Goal: Task Accomplishment & Management: Complete application form

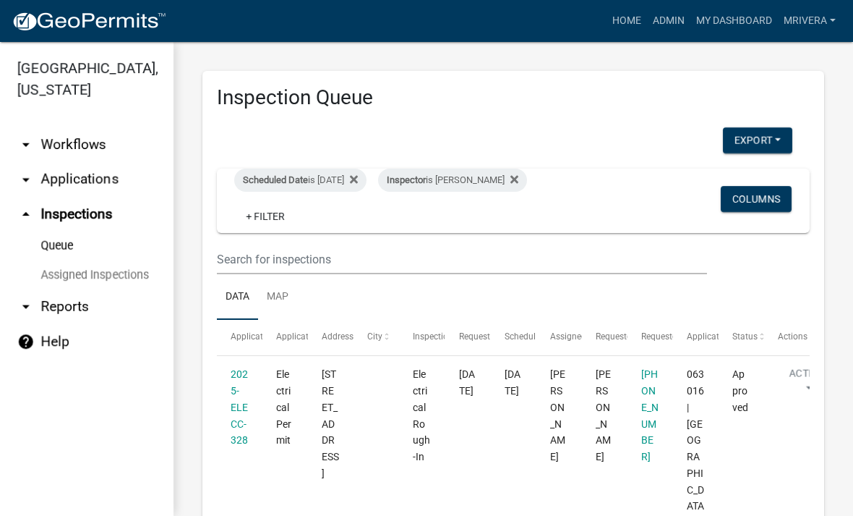
click at [342, 174] on div "Scheduled Date is [DATE]" at bounding box center [300, 180] width 132 height 23
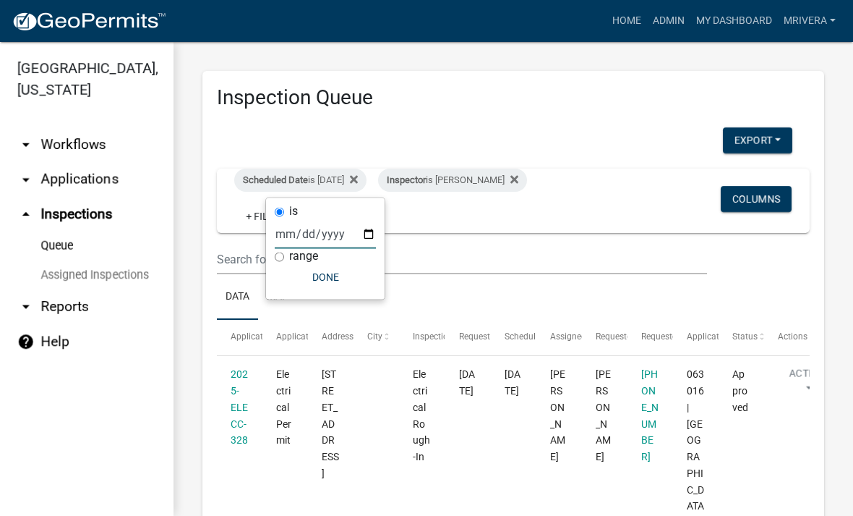
click at [339, 231] on input "[DATE]" at bounding box center [325, 234] width 101 height 30
type input "[DATE]"
click at [323, 274] on button "Done" at bounding box center [325, 277] width 101 height 26
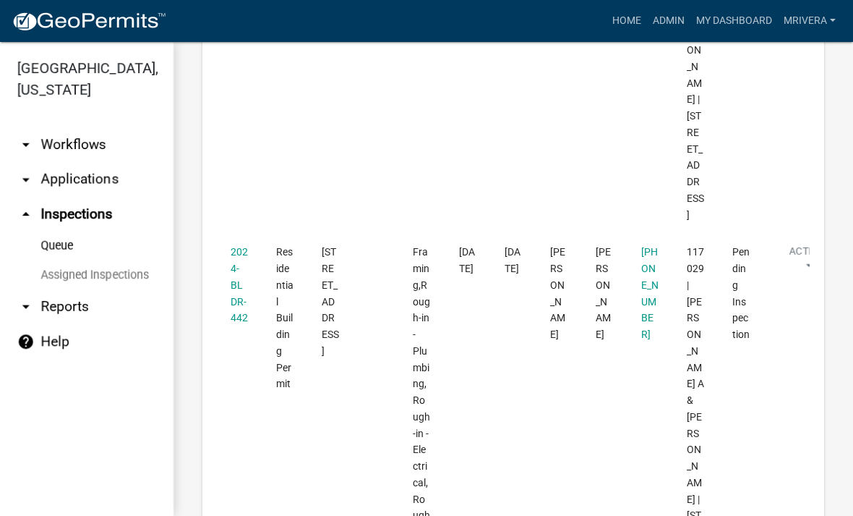
scroll to position [2139, 0]
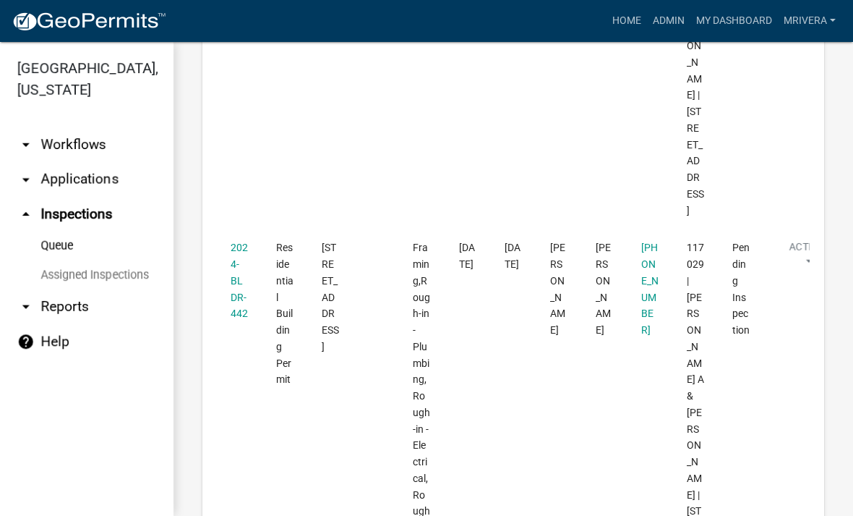
click at [244, 242] on link "2024-BLDR-442" at bounding box center [239, 280] width 17 height 77
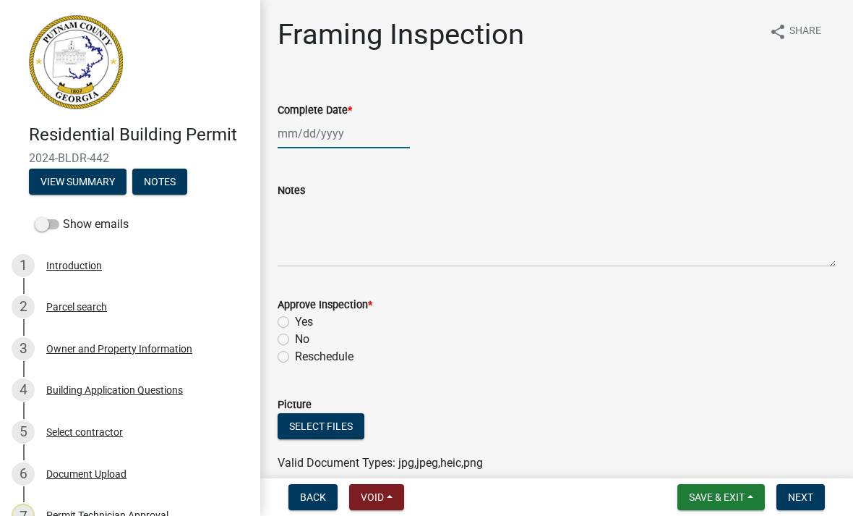
click at [333, 133] on div at bounding box center [344, 134] width 132 height 30
select select "9"
select select "2025"
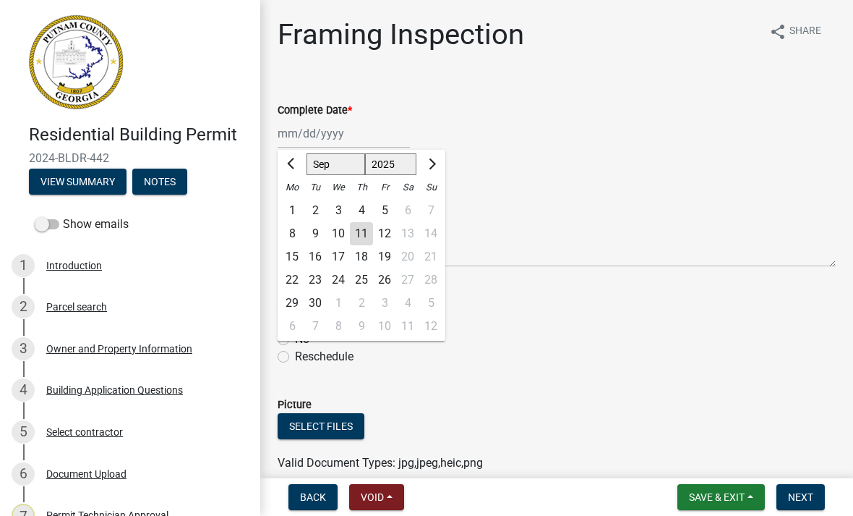
click at [365, 230] on div "11" at bounding box center [361, 233] width 23 height 23
type input "[DATE]"
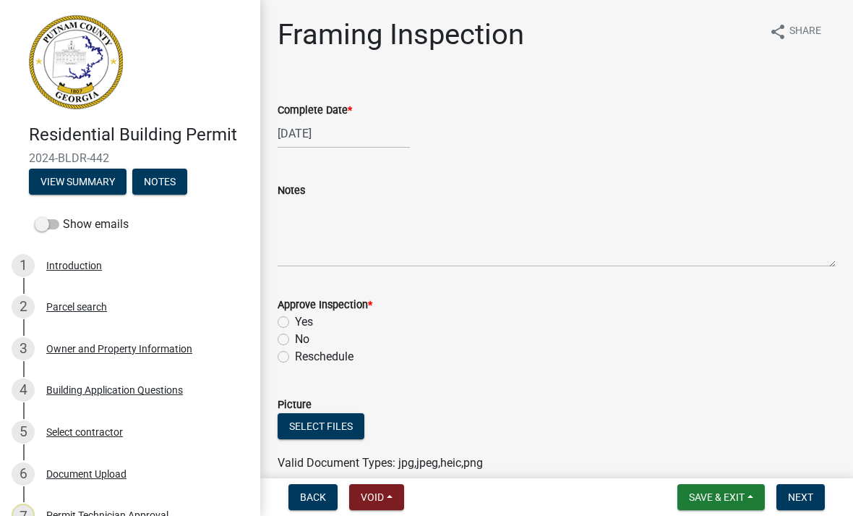
click at [295, 321] on label "Yes" at bounding box center [304, 321] width 18 height 17
click at [295, 321] on input "Yes" at bounding box center [299, 317] width 9 height 9
radio input "true"
click at [804, 493] on span "Next" at bounding box center [800, 497] width 25 height 12
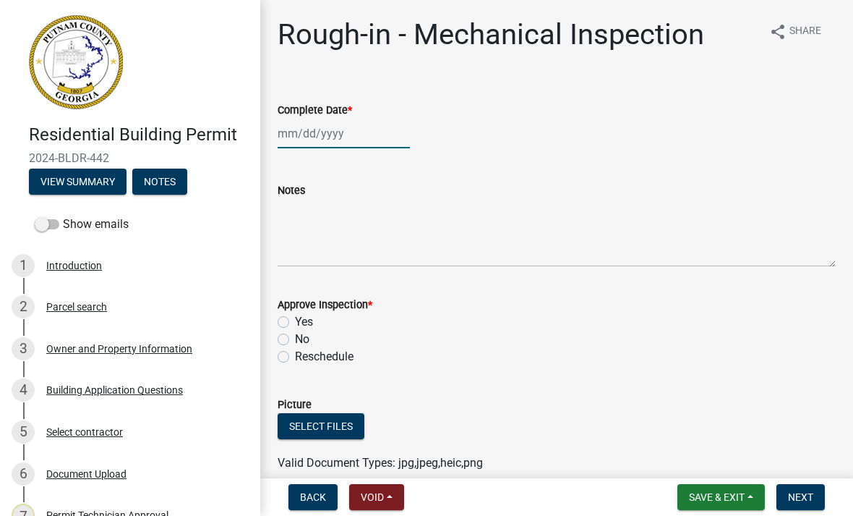
click at [302, 140] on div at bounding box center [344, 134] width 132 height 30
select select "9"
select select "2025"
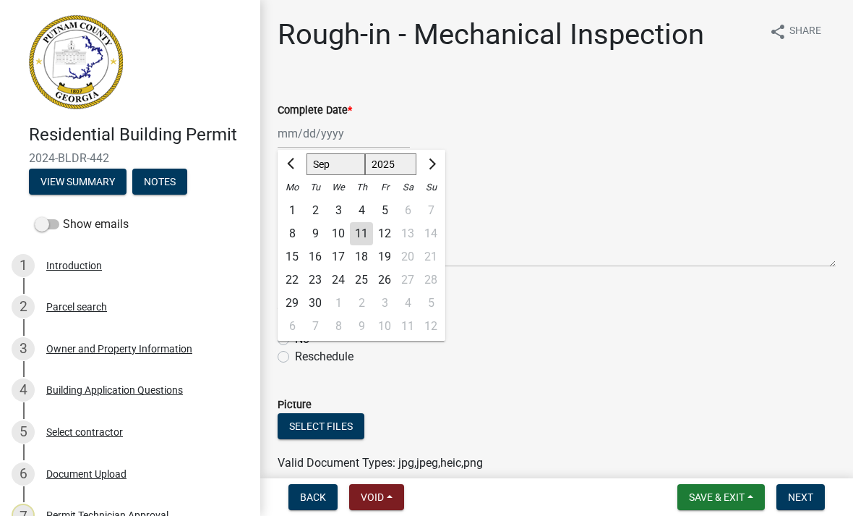
click at [353, 244] on div "11" at bounding box center [361, 233] width 23 height 23
type input "[DATE]"
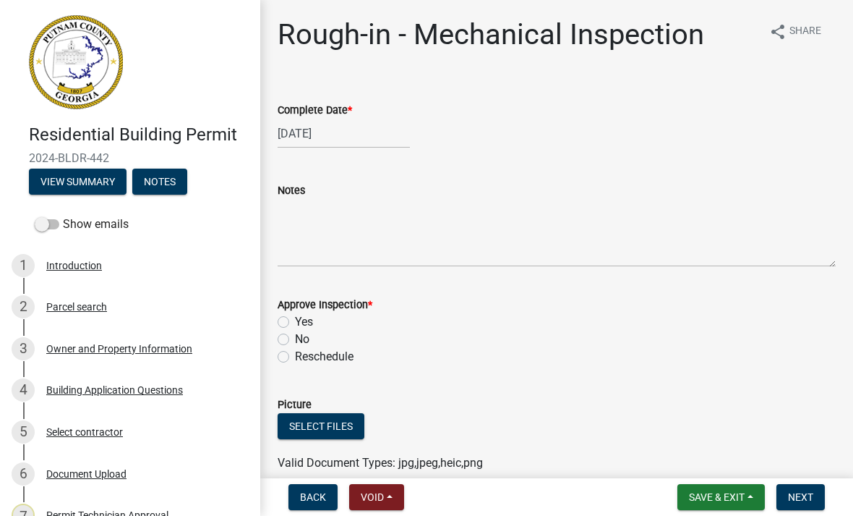
click at [299, 320] on label "Yes" at bounding box center [304, 321] width 18 height 17
click at [299, 320] on input "Yes" at bounding box center [299, 317] width 9 height 9
radio input "true"
click at [806, 493] on span "Next" at bounding box center [800, 497] width 25 height 12
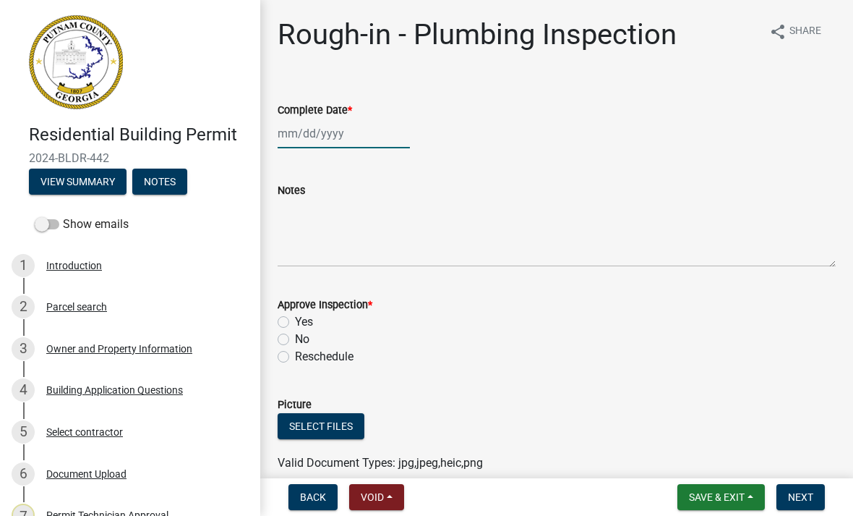
click at [293, 135] on div at bounding box center [344, 134] width 132 height 30
select select "9"
select select "2025"
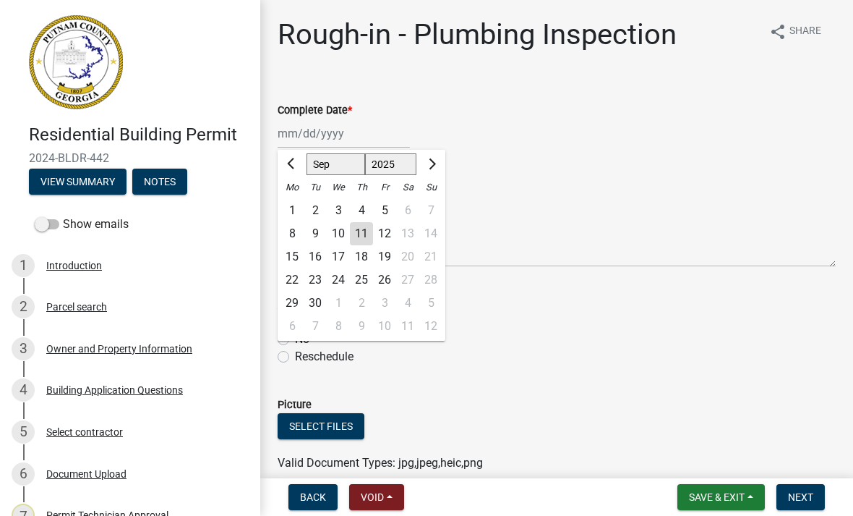
click at [362, 235] on div "11" at bounding box center [361, 233] width 23 height 23
type input "[DATE]"
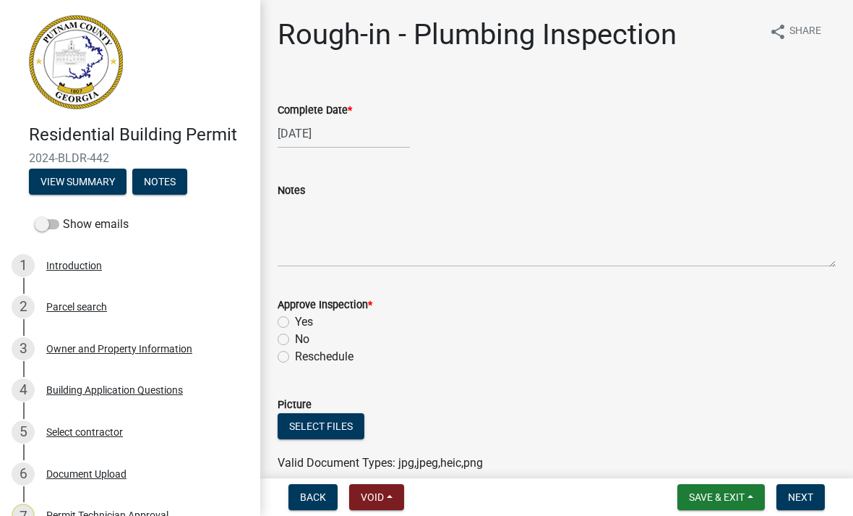
click at [295, 322] on label "Yes" at bounding box center [304, 321] width 18 height 17
click at [295, 322] on input "Yes" at bounding box center [299, 317] width 9 height 9
radio input "true"
click at [814, 495] on button "Next" at bounding box center [801, 497] width 48 height 26
click at [340, 139] on div at bounding box center [344, 134] width 132 height 30
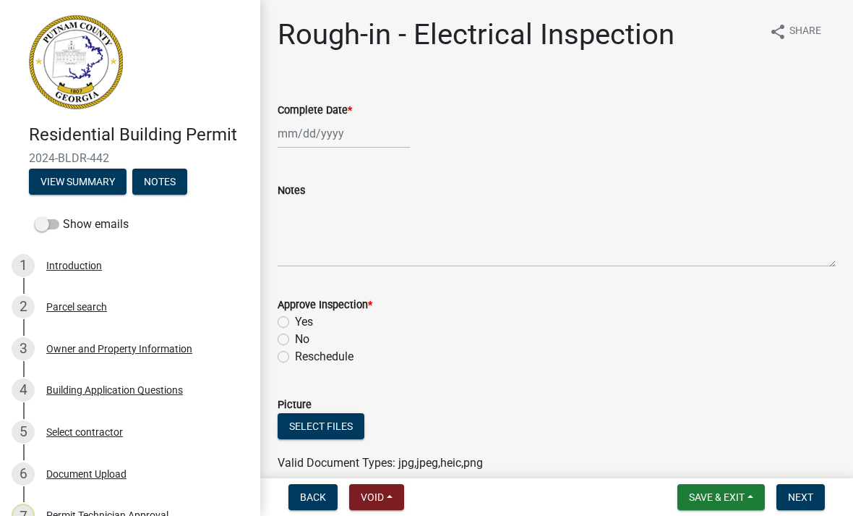
select select "9"
select select "2025"
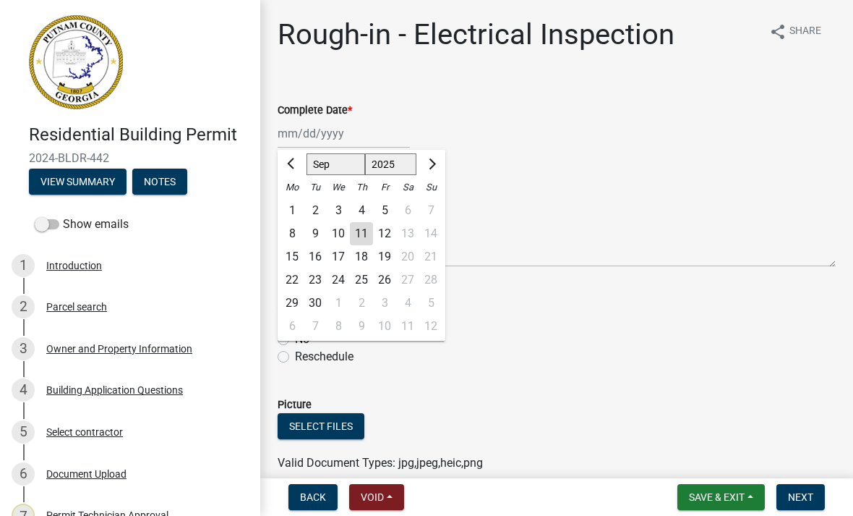
click at [368, 228] on div "11" at bounding box center [361, 233] width 23 height 23
type input "[DATE]"
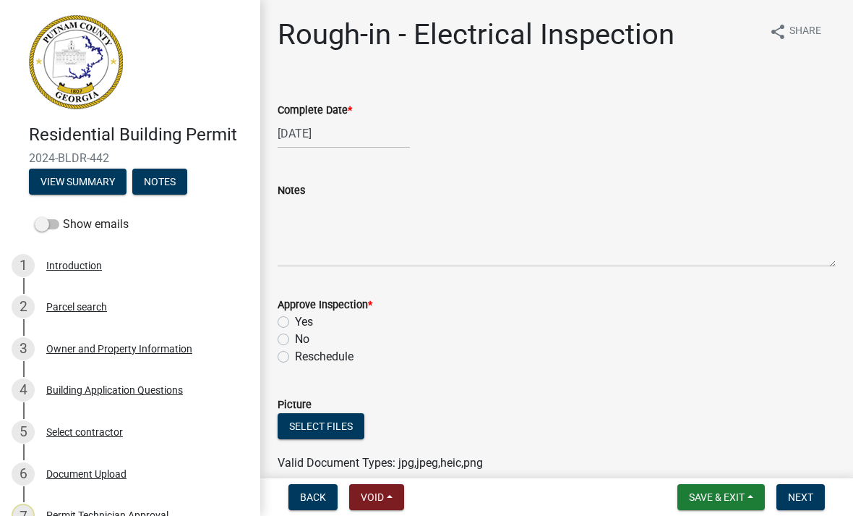
click at [295, 317] on label "Yes" at bounding box center [304, 321] width 18 height 17
click at [295, 317] on input "Yes" at bounding box center [299, 317] width 9 height 9
radio input "true"
click at [801, 497] on span "Next" at bounding box center [800, 497] width 25 height 12
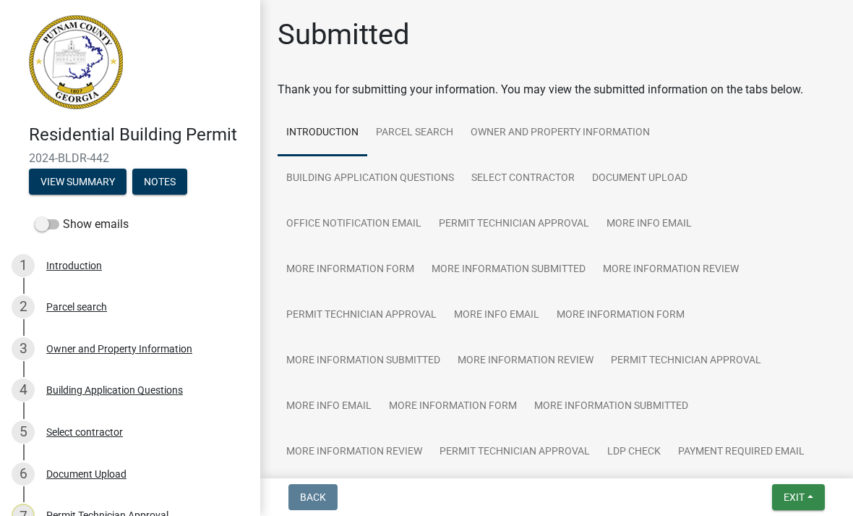
click at [812, 502] on button "Exit" at bounding box center [798, 497] width 53 height 26
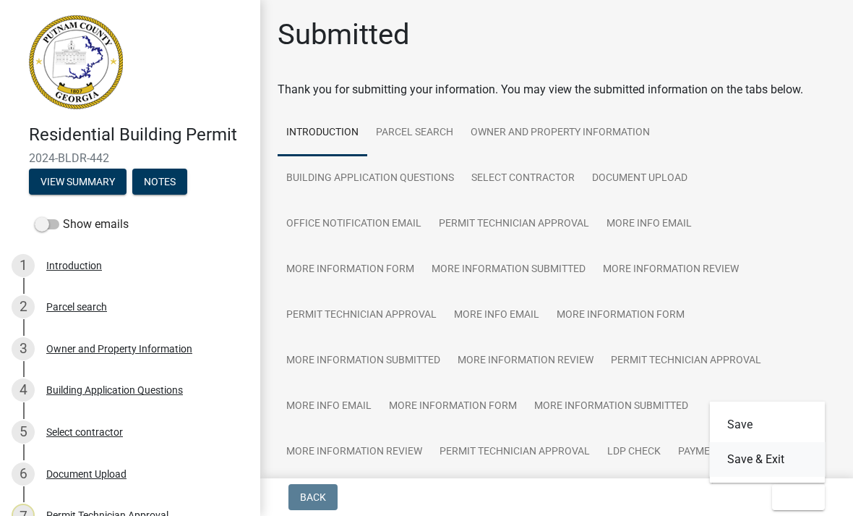
click at [773, 463] on button "Save & Exit" at bounding box center [768, 459] width 116 height 35
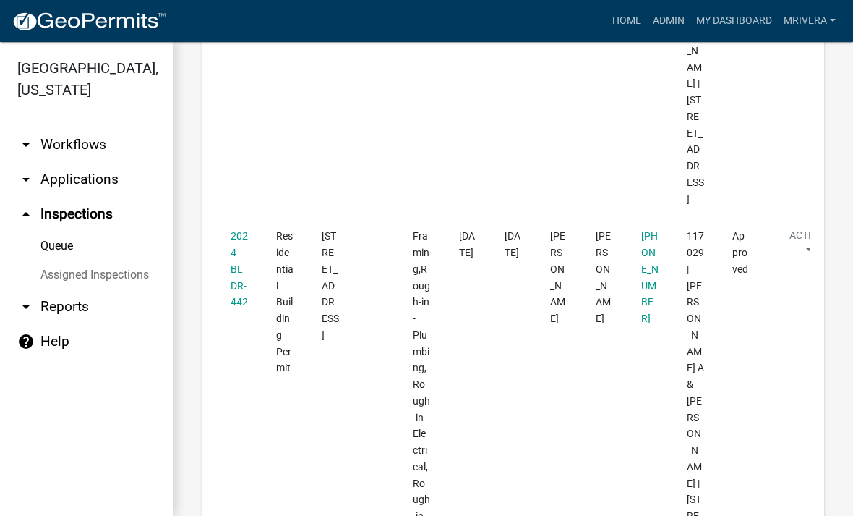
scroll to position [2153, 0]
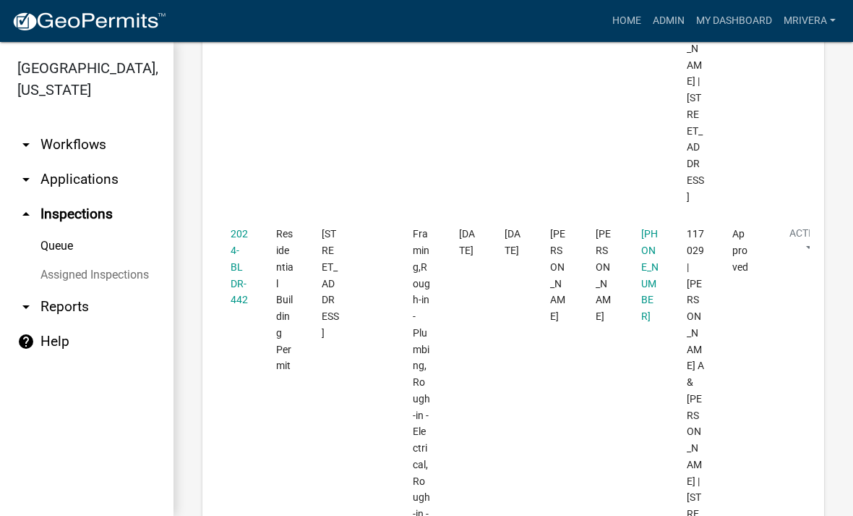
click at [234, 228] on link "2024-BLDR-442" at bounding box center [239, 266] width 17 height 77
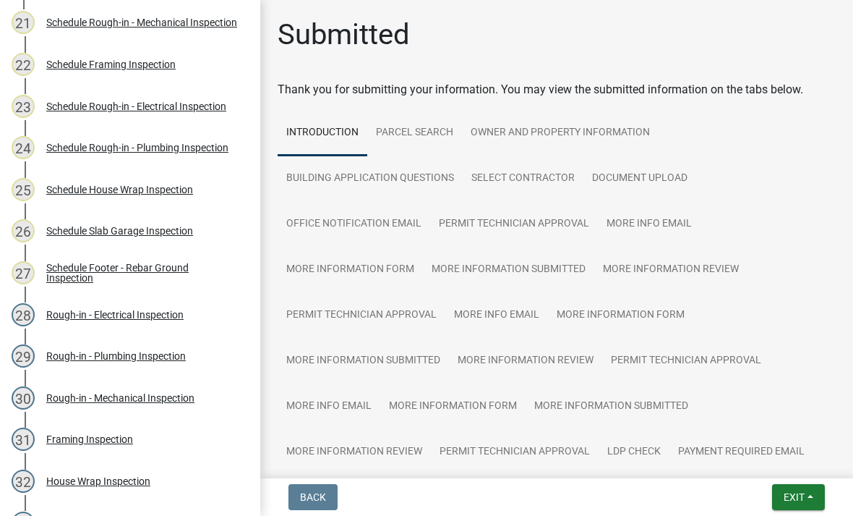
scroll to position [1083, 0]
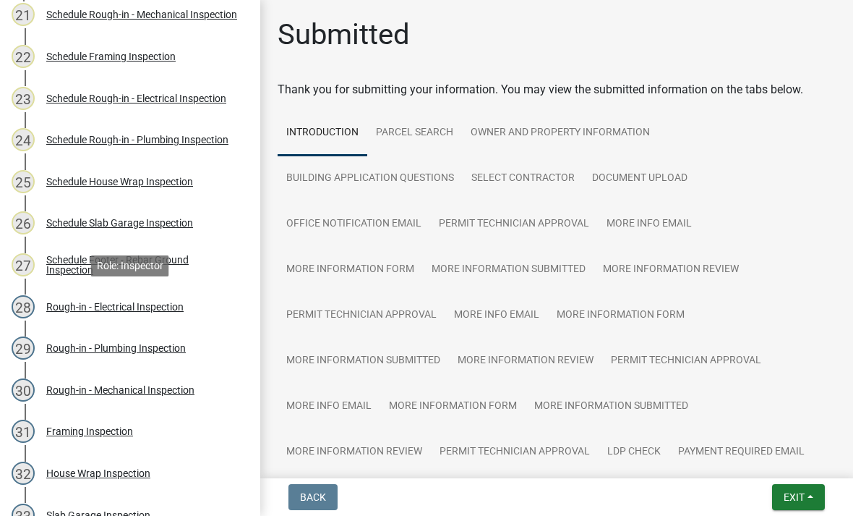
click at [86, 307] on div "Rough-in - Electrical Inspection" at bounding box center [114, 307] width 137 height 10
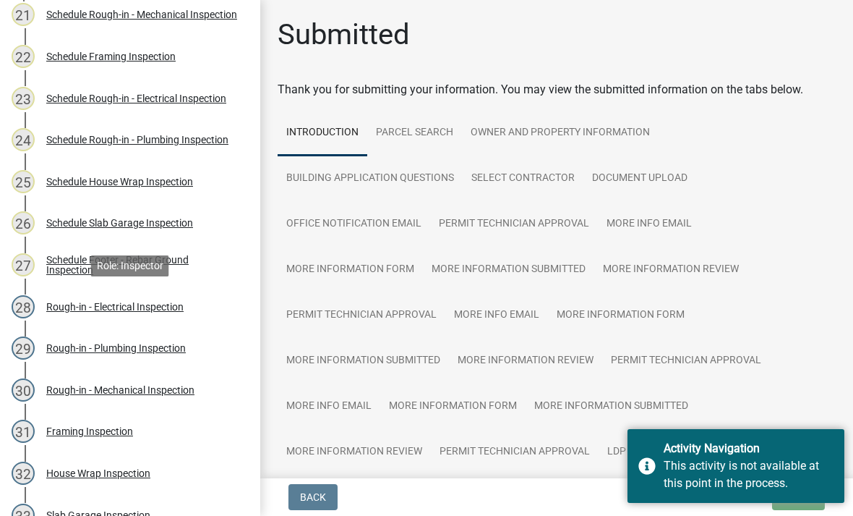
click at [88, 343] on div "Rough-in - Plumbing Inspection" at bounding box center [116, 348] width 140 height 10
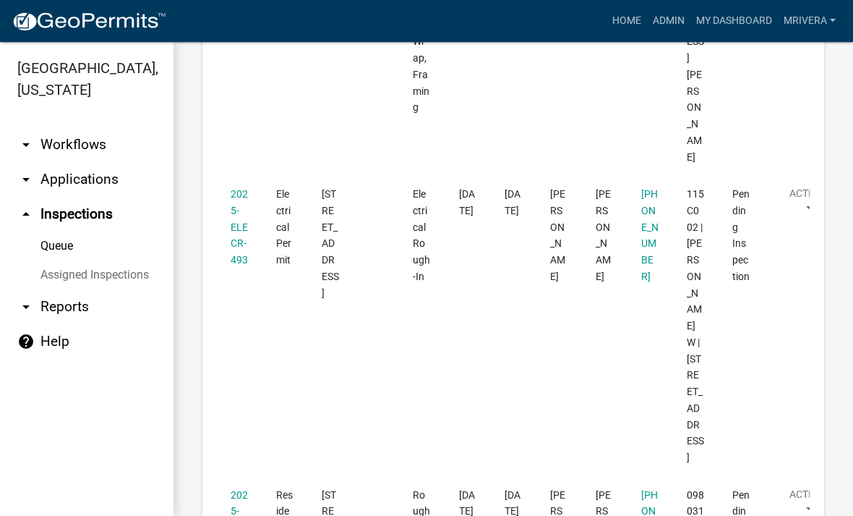
scroll to position [1066, 0]
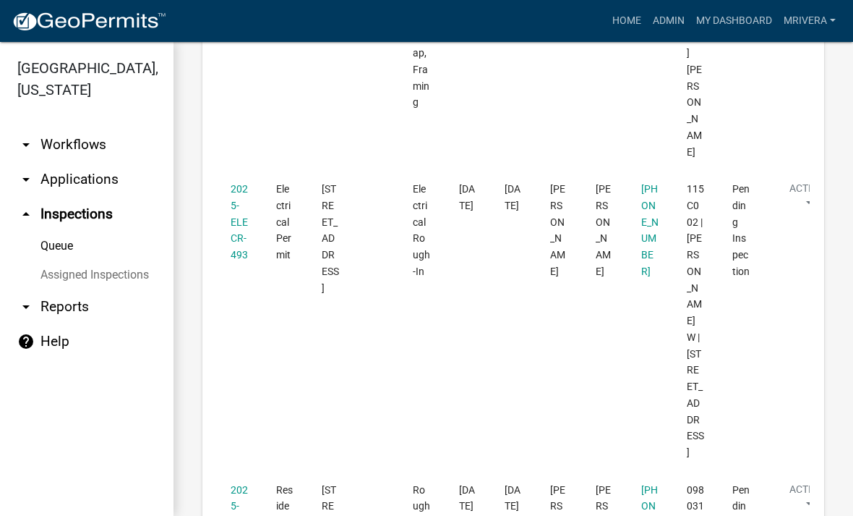
click at [236, 183] on link "2025-ELECR-493" at bounding box center [239, 221] width 17 height 77
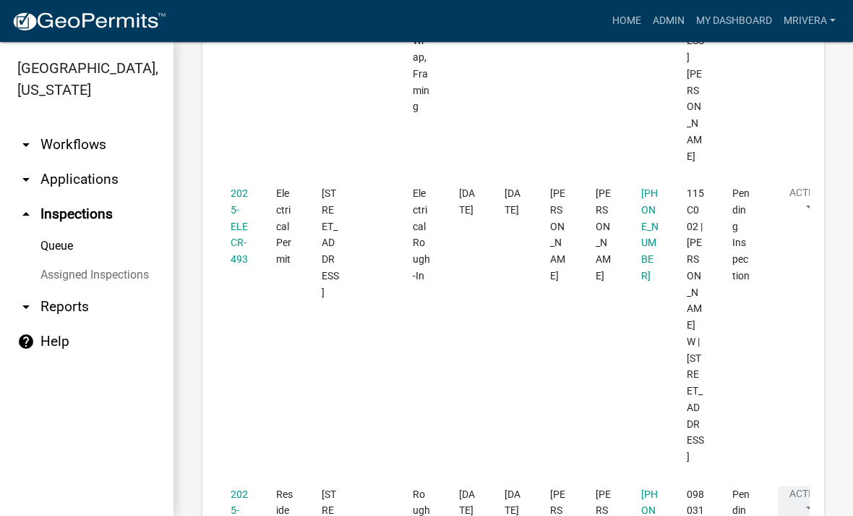
scroll to position [1033, 0]
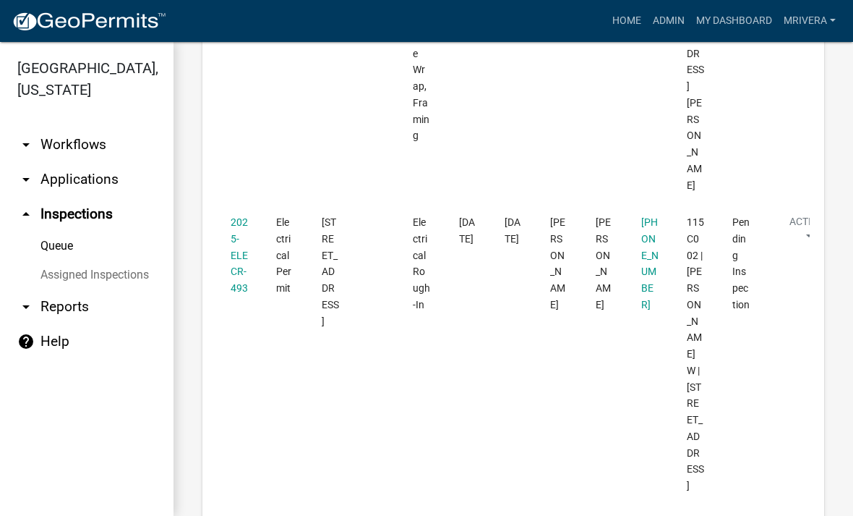
click at [236, 216] on link "2025-ELECR-493" at bounding box center [239, 254] width 17 height 77
click at [245, 216] on link "2025-ELECR-493" at bounding box center [239, 254] width 17 height 77
click at [247, 216] on link "2025-ELECR-493" at bounding box center [239, 254] width 17 height 77
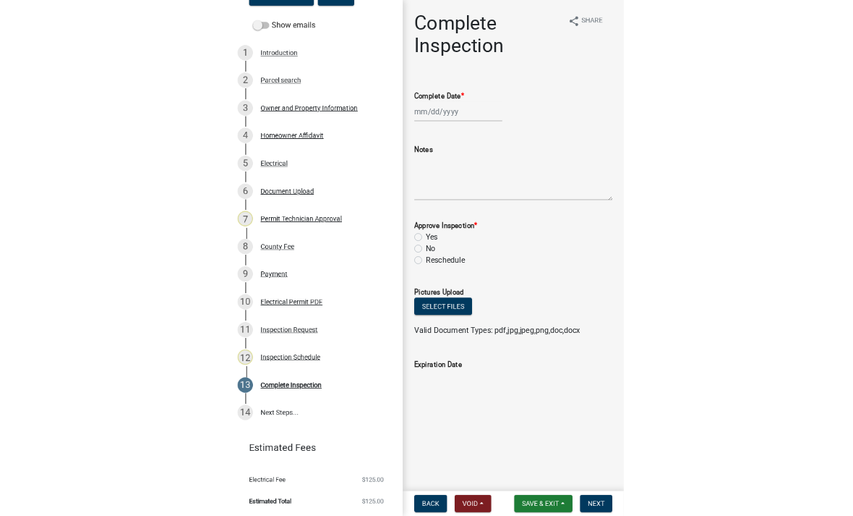
scroll to position [185, 0]
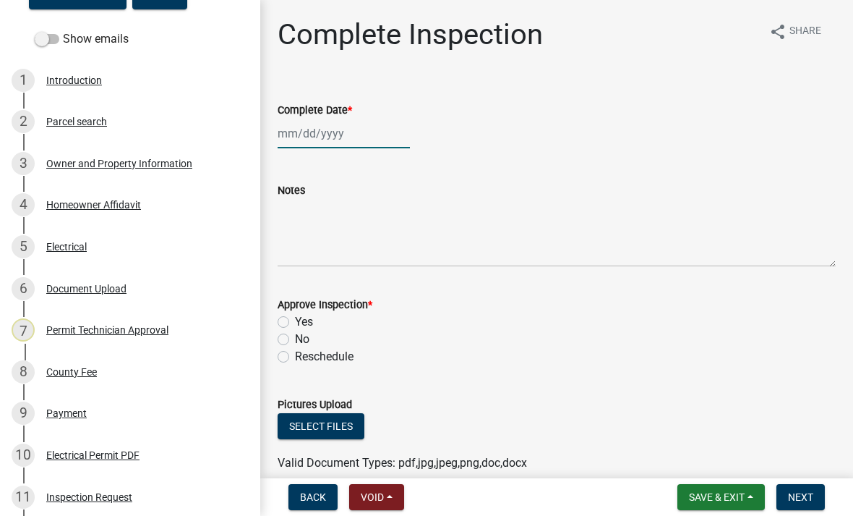
click at [344, 141] on div at bounding box center [344, 134] width 132 height 30
select select "9"
select select "2025"
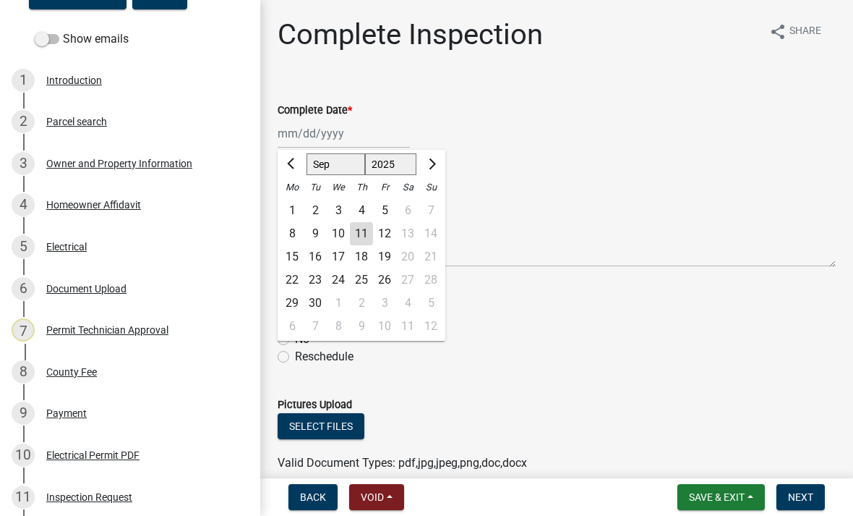
click at [370, 236] on div "11" at bounding box center [361, 233] width 23 height 23
type input "[DATE]"
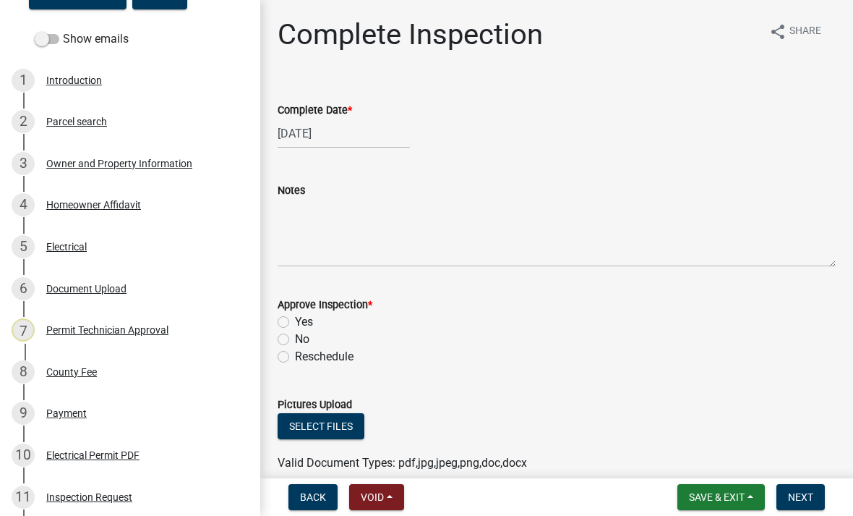
click at [295, 321] on label "Yes" at bounding box center [304, 321] width 18 height 17
click at [295, 321] on input "Yes" at bounding box center [299, 317] width 9 height 9
radio input "true"
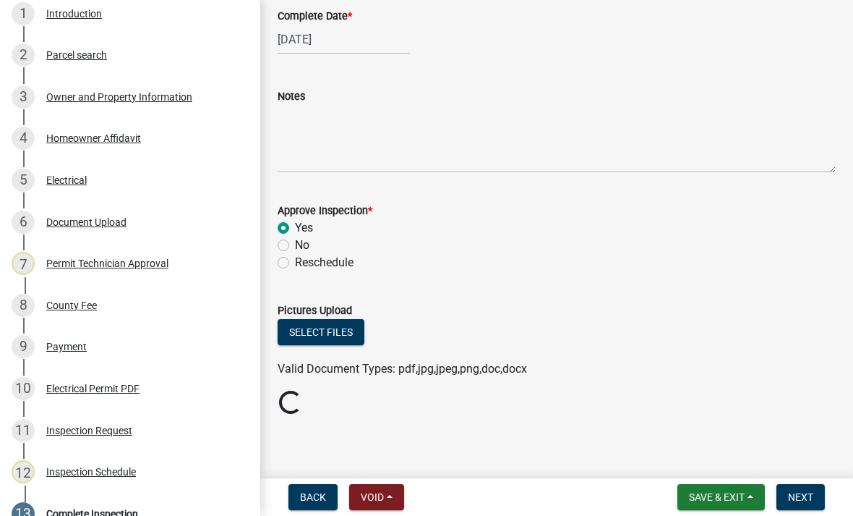
scroll to position [304, 0]
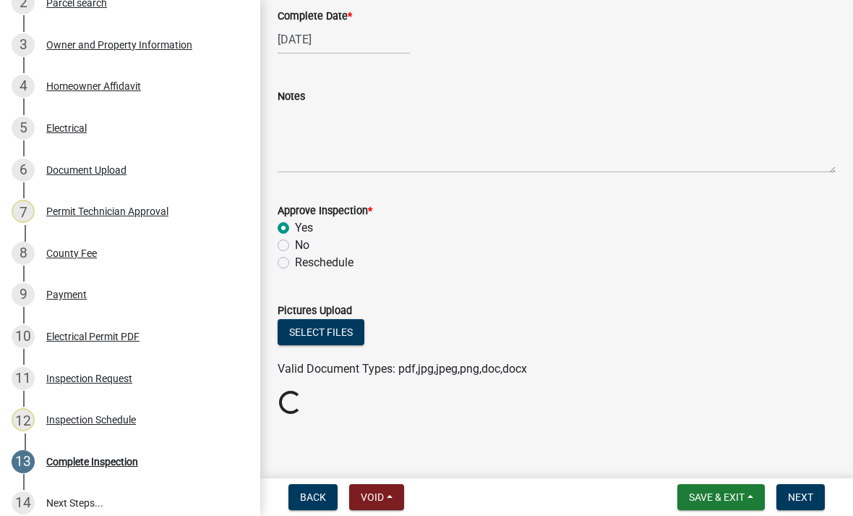
click at [116, 379] on div "Inspection Request" at bounding box center [89, 378] width 86 height 10
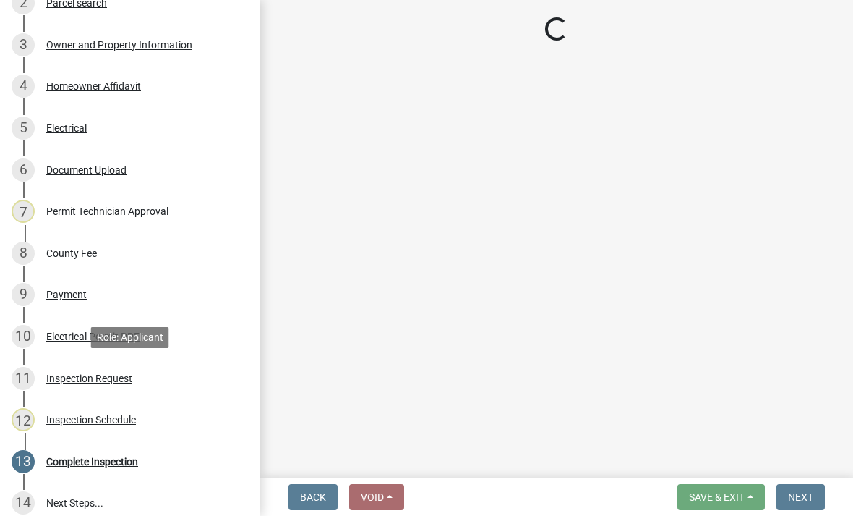
scroll to position [0, 0]
click at [95, 378] on div "Inspection Request" at bounding box center [89, 378] width 86 height 10
click at [103, 380] on div "Inspection Request" at bounding box center [89, 378] width 86 height 10
click at [95, 383] on div "Inspection Request" at bounding box center [89, 378] width 86 height 10
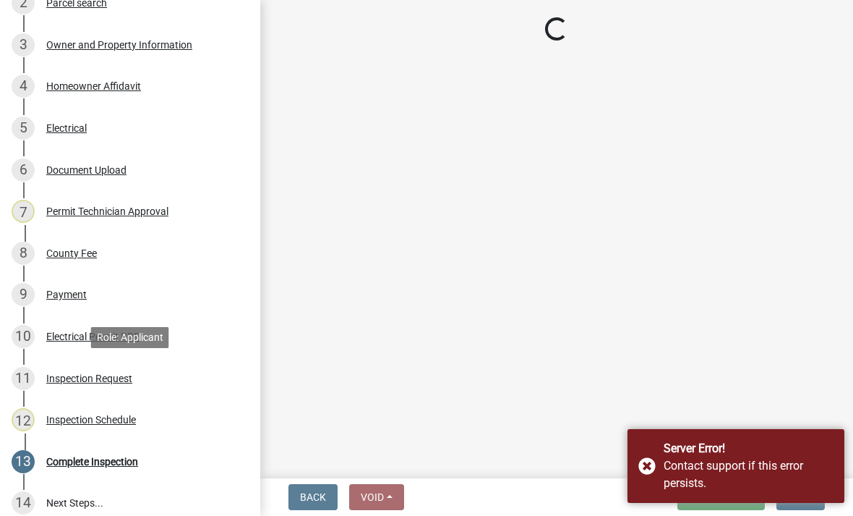
click at [651, 465] on div "Server Error! Contact support if this error persists." at bounding box center [736, 466] width 217 height 74
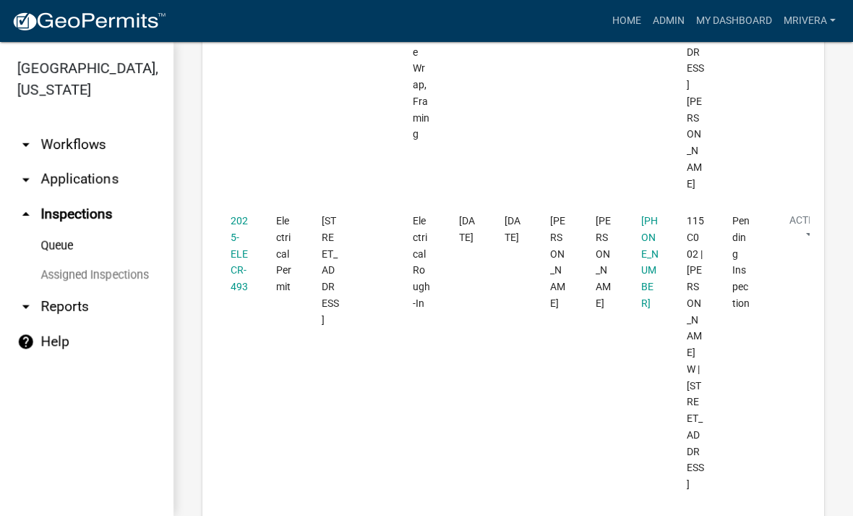
scroll to position [1033, 0]
click at [236, 216] on link "2025-ELECR-493" at bounding box center [239, 254] width 17 height 77
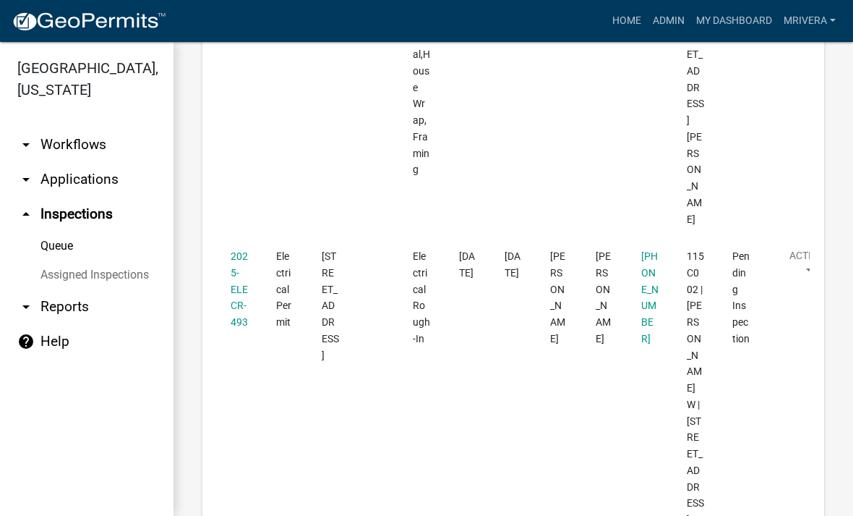
scroll to position [1000, 0]
click at [239, 249] on link "2025-ELECR-493" at bounding box center [239, 287] width 17 height 77
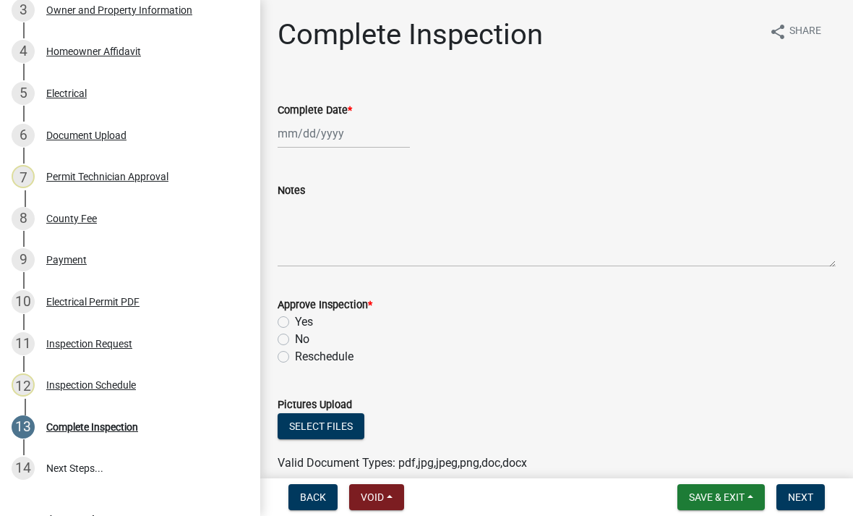
scroll to position [339, 0]
click at [116, 346] on div "Inspection Request" at bounding box center [89, 343] width 86 height 10
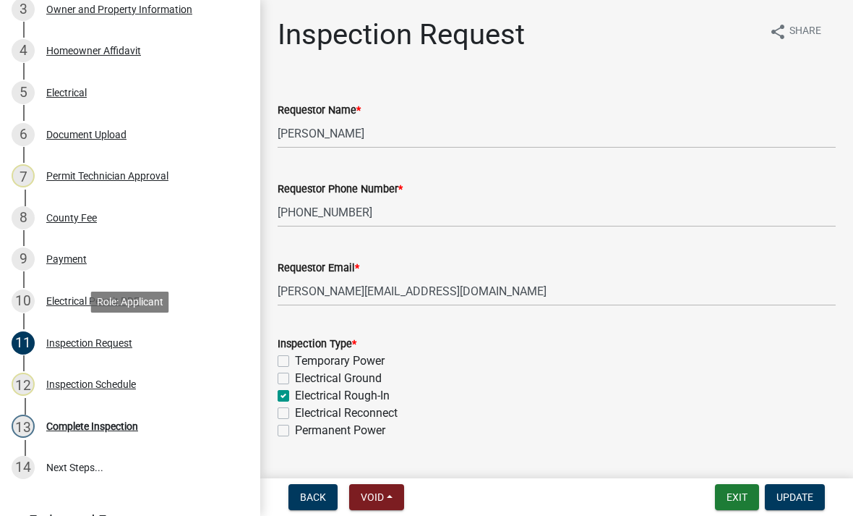
click at [295, 432] on label "Permanent Power" at bounding box center [340, 430] width 90 height 17
click at [295, 431] on input "Permanent Power" at bounding box center [299, 426] width 9 height 9
checkbox input "true"
checkbox input "false"
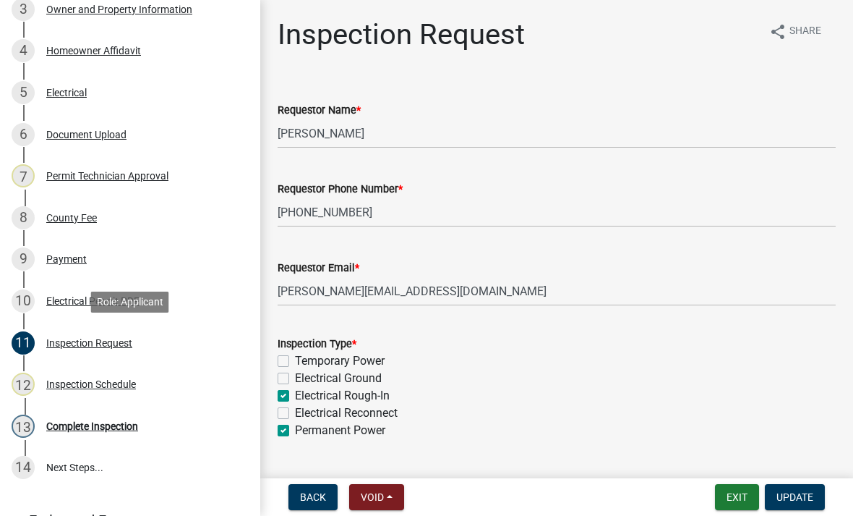
checkbox input "true"
checkbox input "false"
checkbox input "true"
click at [804, 503] on span "Update" at bounding box center [795, 497] width 37 height 12
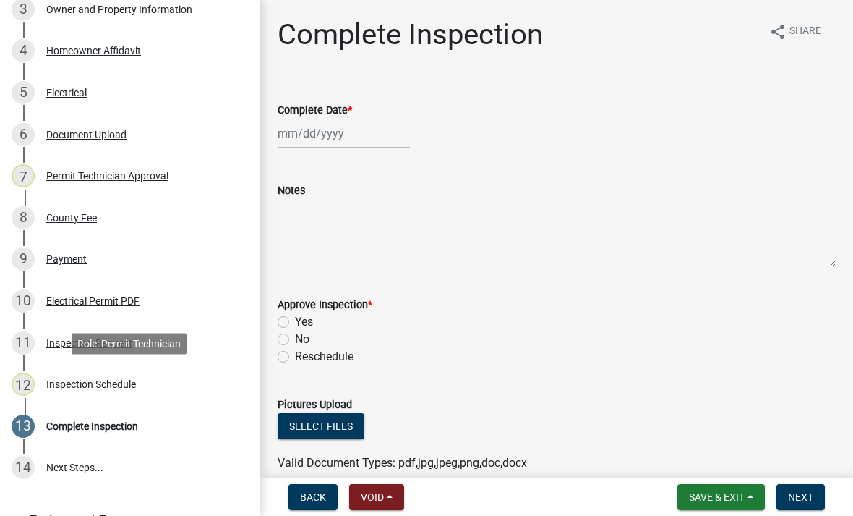
click at [132, 371] on link "12 Inspection Schedule" at bounding box center [130, 384] width 260 height 42
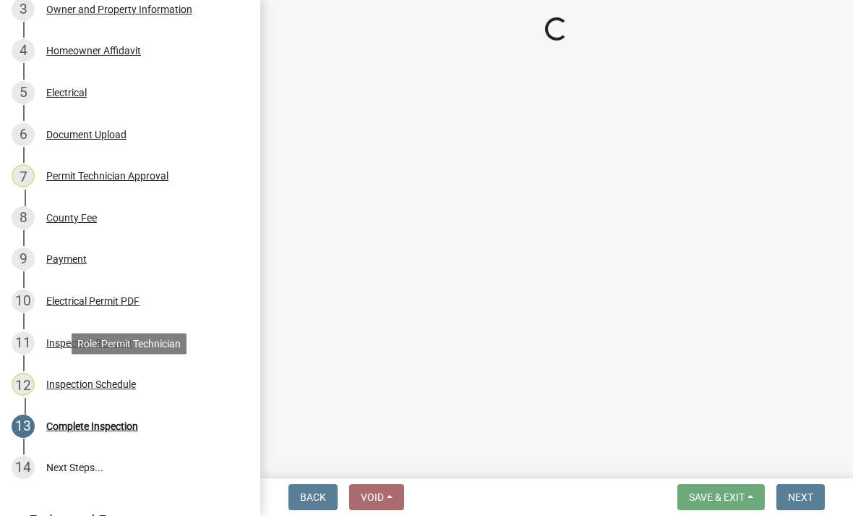
select select "07642ab0-564c-47bb-824b-0ccf2da83593"
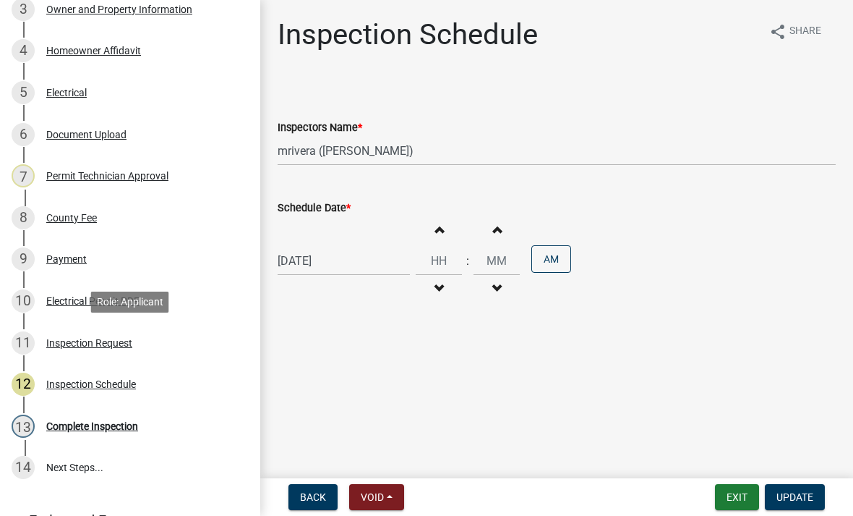
click at [59, 346] on div "Inspection Request" at bounding box center [89, 343] width 86 height 10
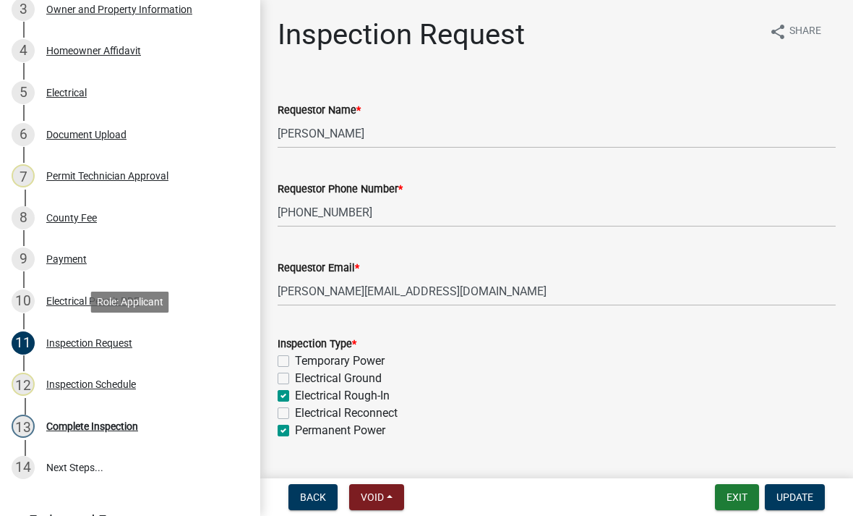
click at [806, 491] on span "Update" at bounding box center [795, 497] width 37 height 12
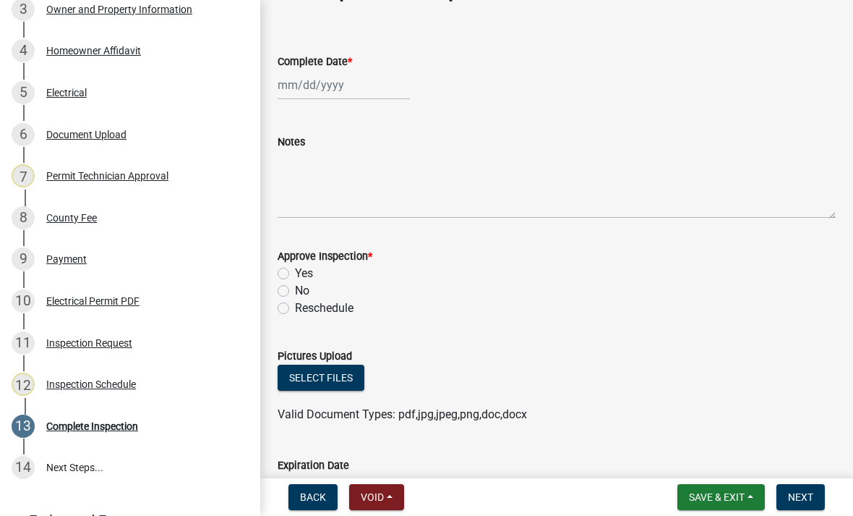
scroll to position [66, 0]
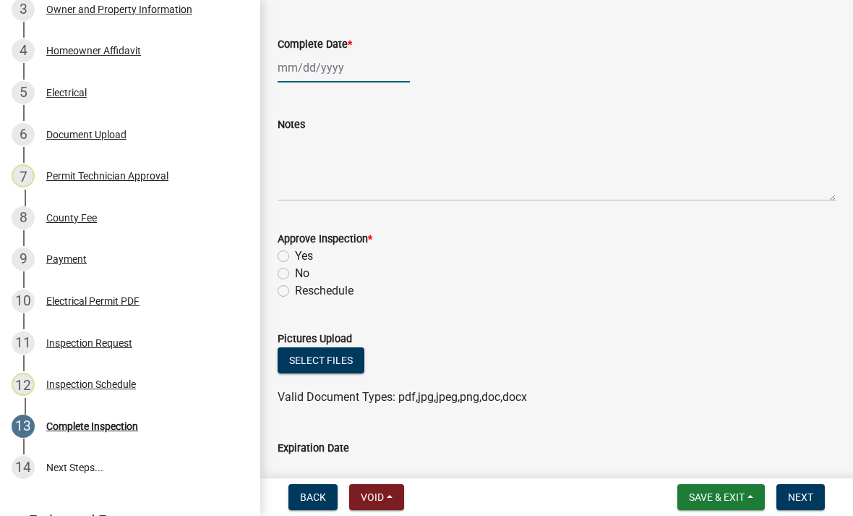
click at [344, 74] on div at bounding box center [344, 68] width 132 height 30
select select "9"
select select "2025"
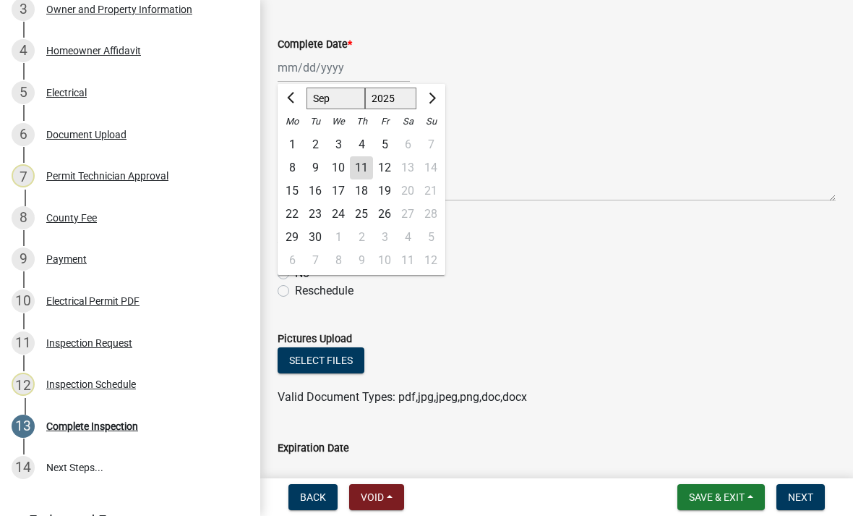
click at [363, 168] on div "11" at bounding box center [361, 167] width 23 height 23
type input "[DATE]"
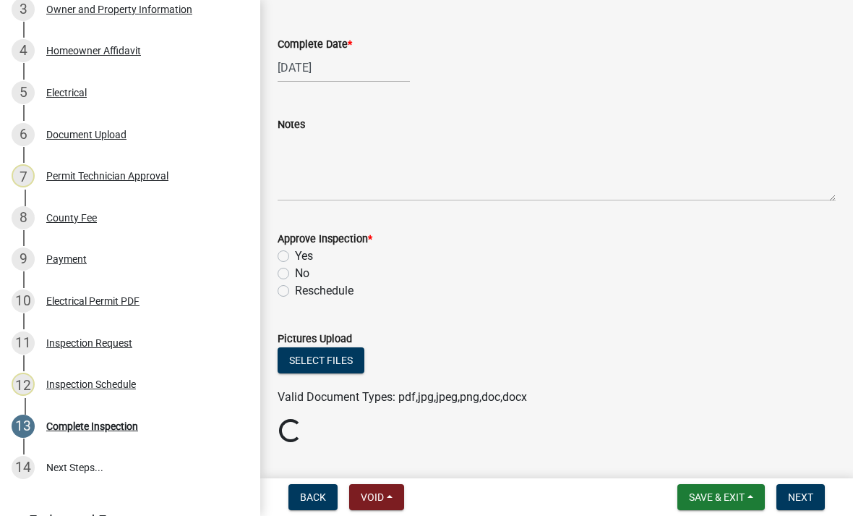
click at [295, 250] on label "Yes" at bounding box center [304, 255] width 18 height 17
click at [295, 250] on input "Yes" at bounding box center [299, 251] width 9 height 9
radio input "true"
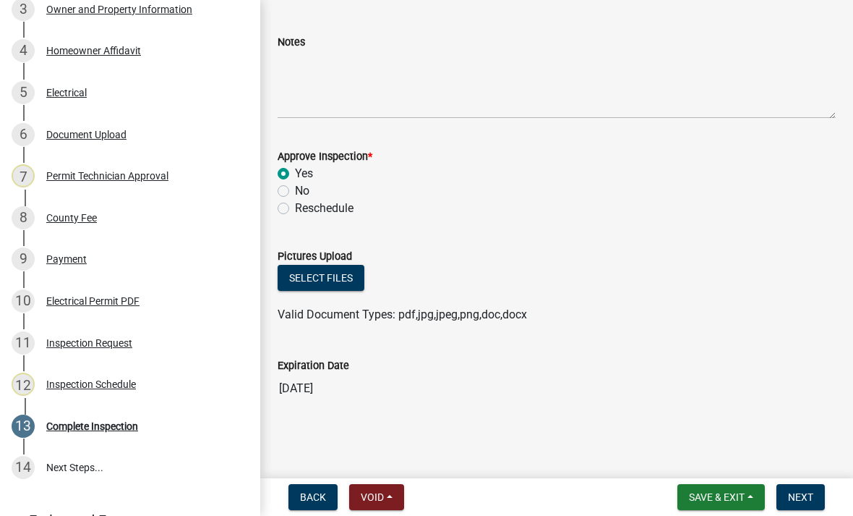
scroll to position [148, 0]
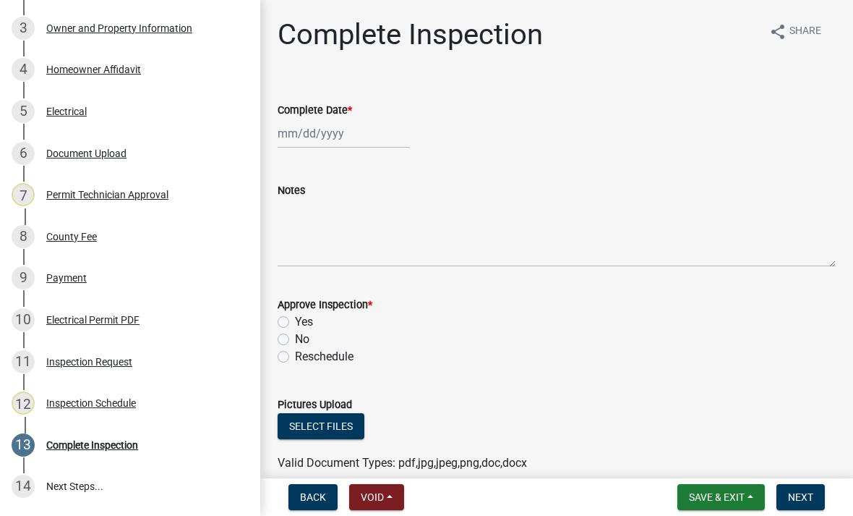
scroll to position [408, 0]
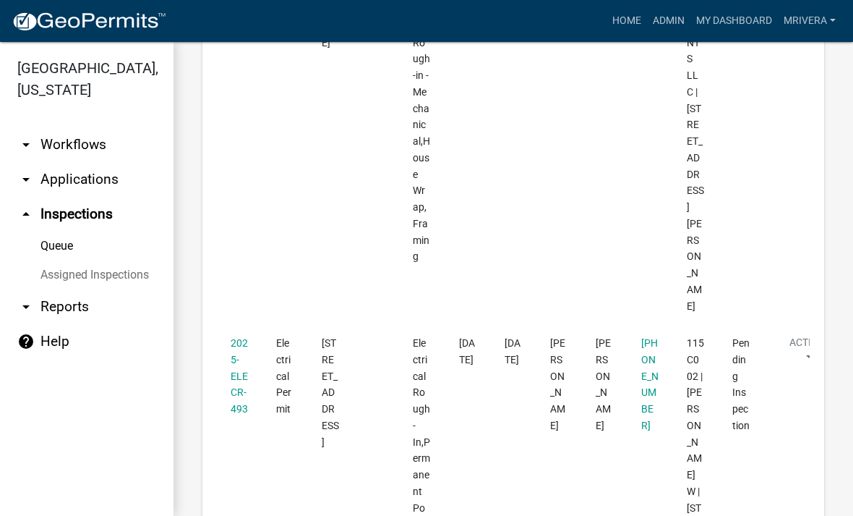
scroll to position [915, 0]
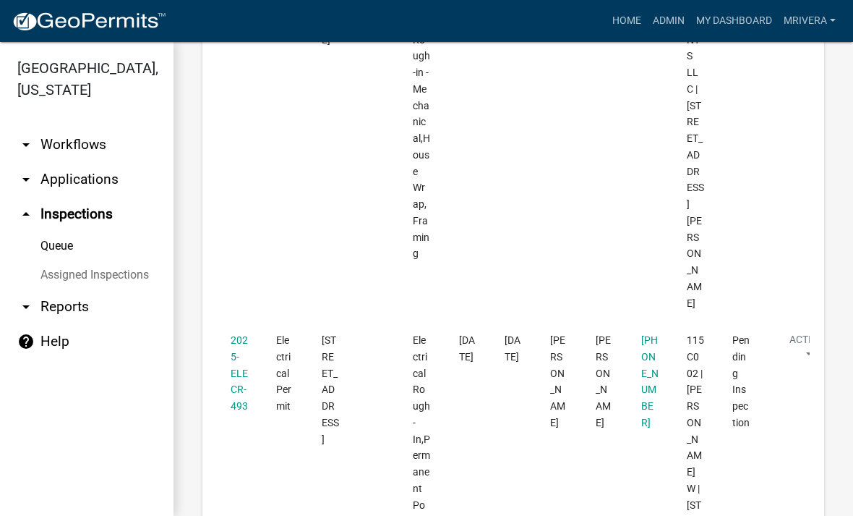
click at [234, 334] on link "2025-ELECR-493" at bounding box center [239, 372] width 17 height 77
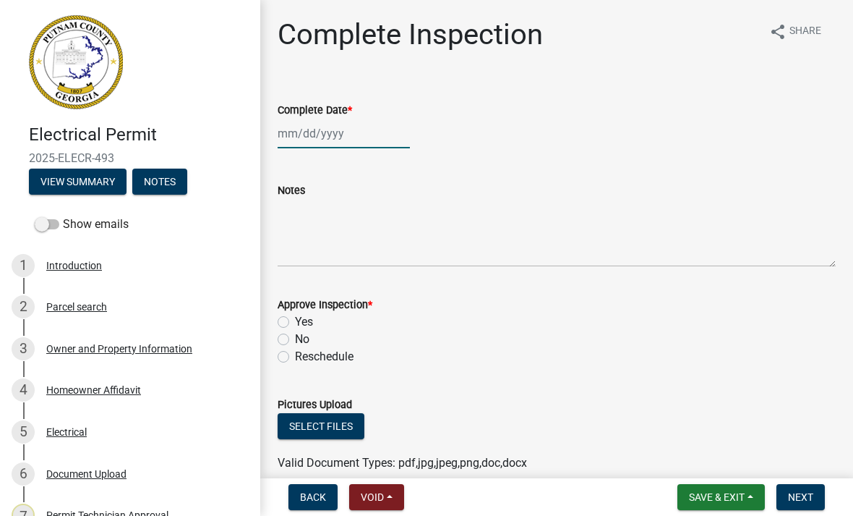
click at [342, 132] on div at bounding box center [344, 134] width 132 height 30
select select "9"
select select "2025"
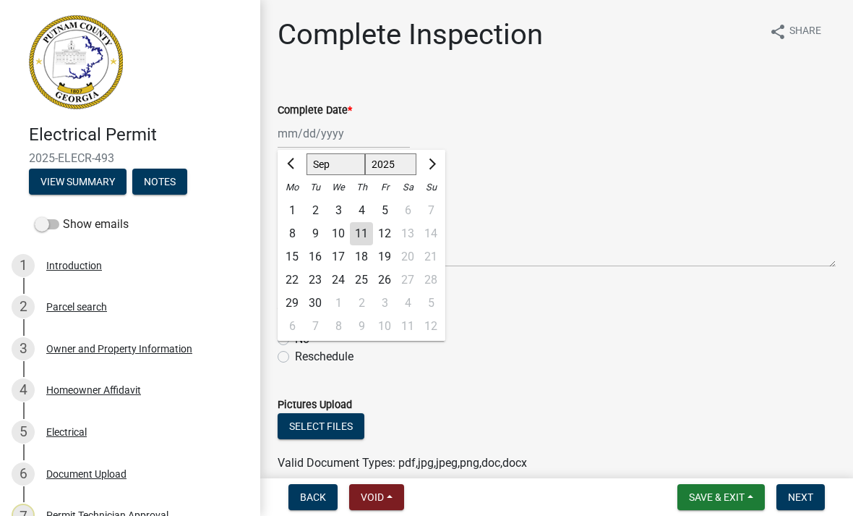
click at [362, 235] on div "11" at bounding box center [361, 233] width 23 height 23
type input "[DATE]"
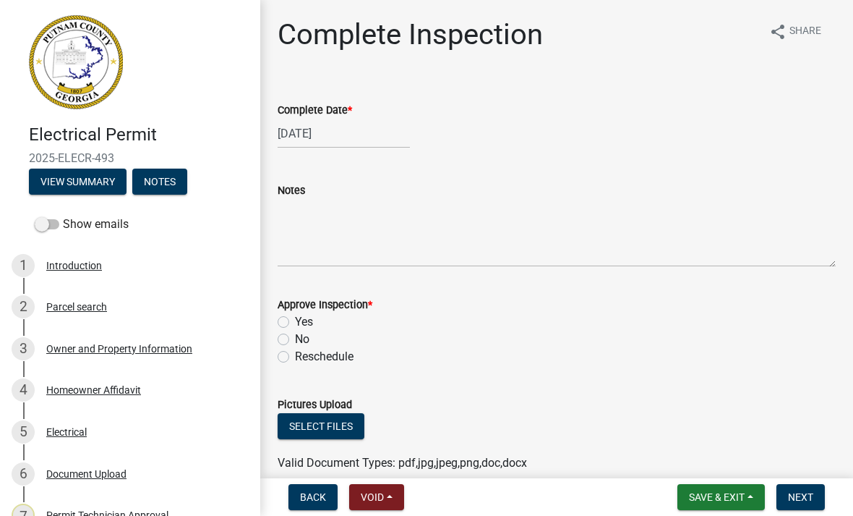
click at [295, 323] on label "Yes" at bounding box center [304, 321] width 18 height 17
click at [295, 323] on input "Yes" at bounding box center [299, 317] width 9 height 9
radio input "true"
click at [814, 493] on button "Next" at bounding box center [801, 497] width 48 height 26
click at [806, 495] on span "Next" at bounding box center [800, 497] width 25 height 12
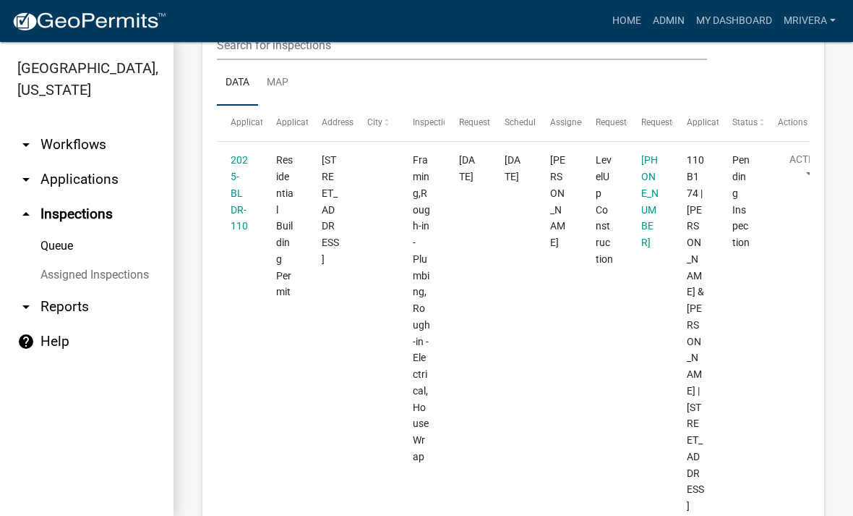
scroll to position [215, 0]
click at [239, 195] on link "2025-BLDR-110" at bounding box center [239, 191] width 17 height 77
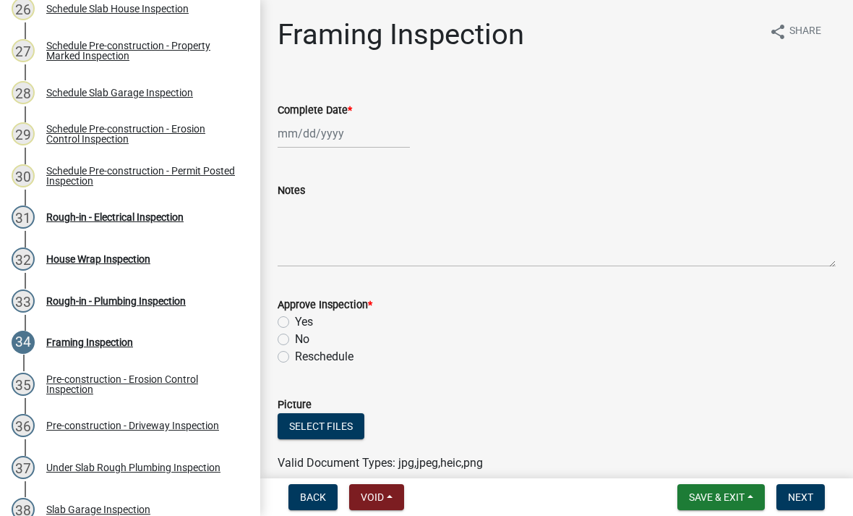
scroll to position [1296, 0]
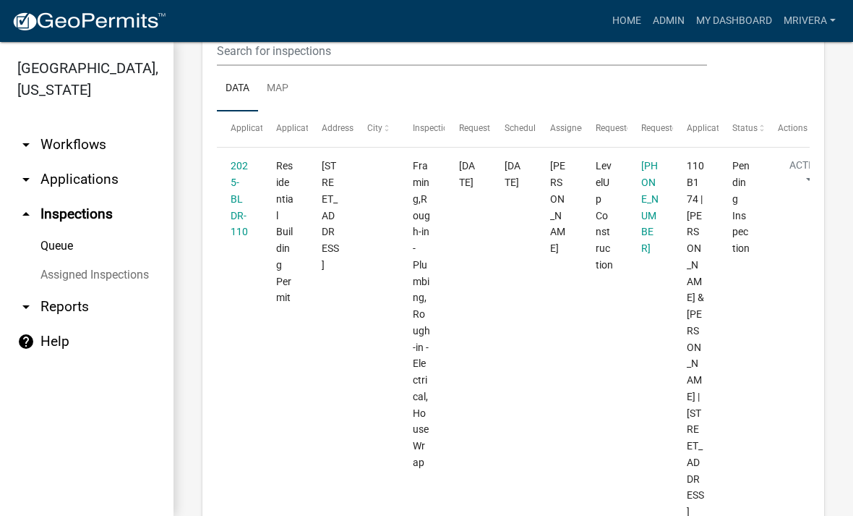
scroll to position [247, 0]
